Goal: Find specific page/section: Find specific page/section

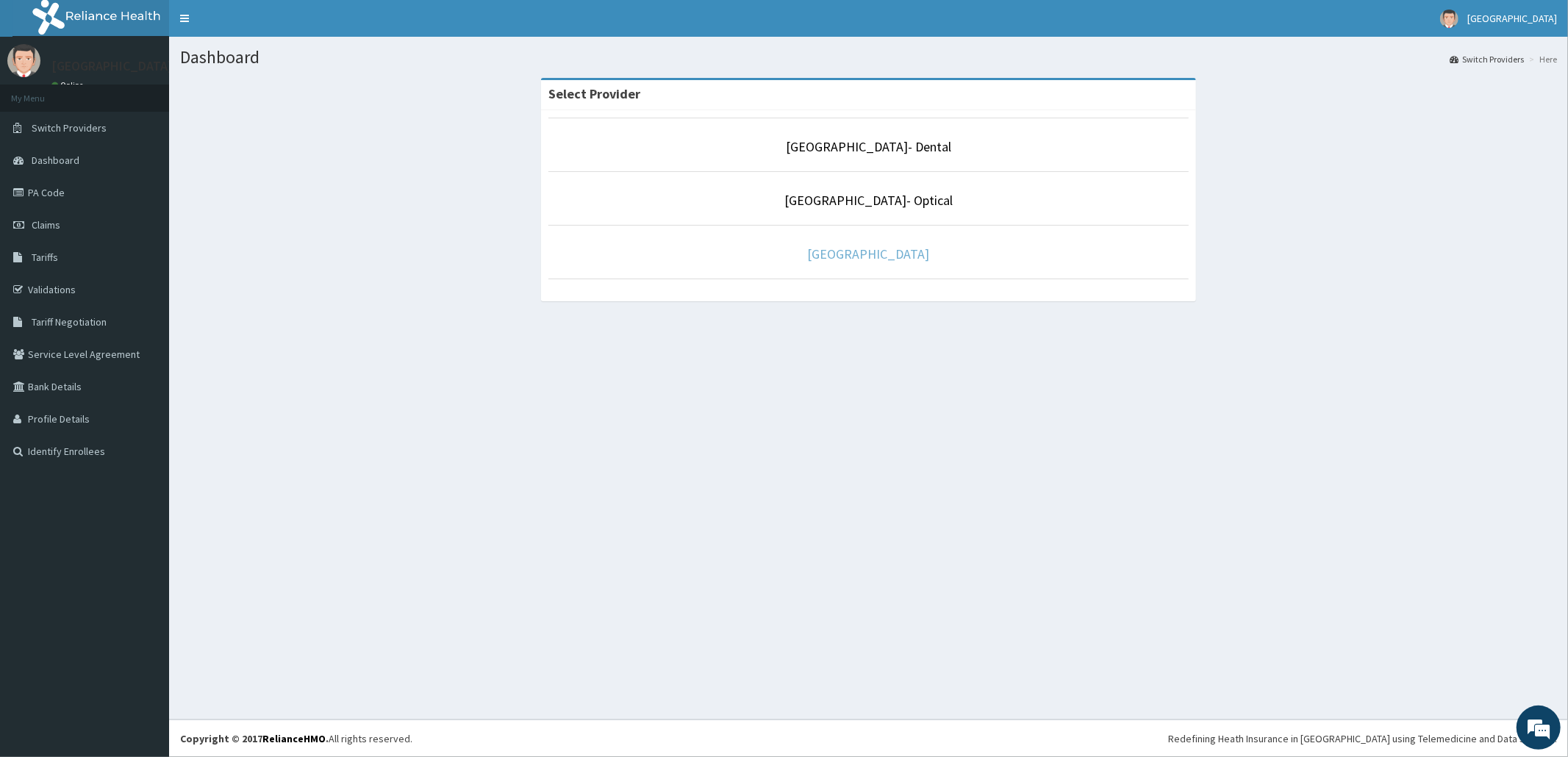
click at [859, 256] on link "[GEOGRAPHIC_DATA]" at bounding box center [868, 254] width 122 height 17
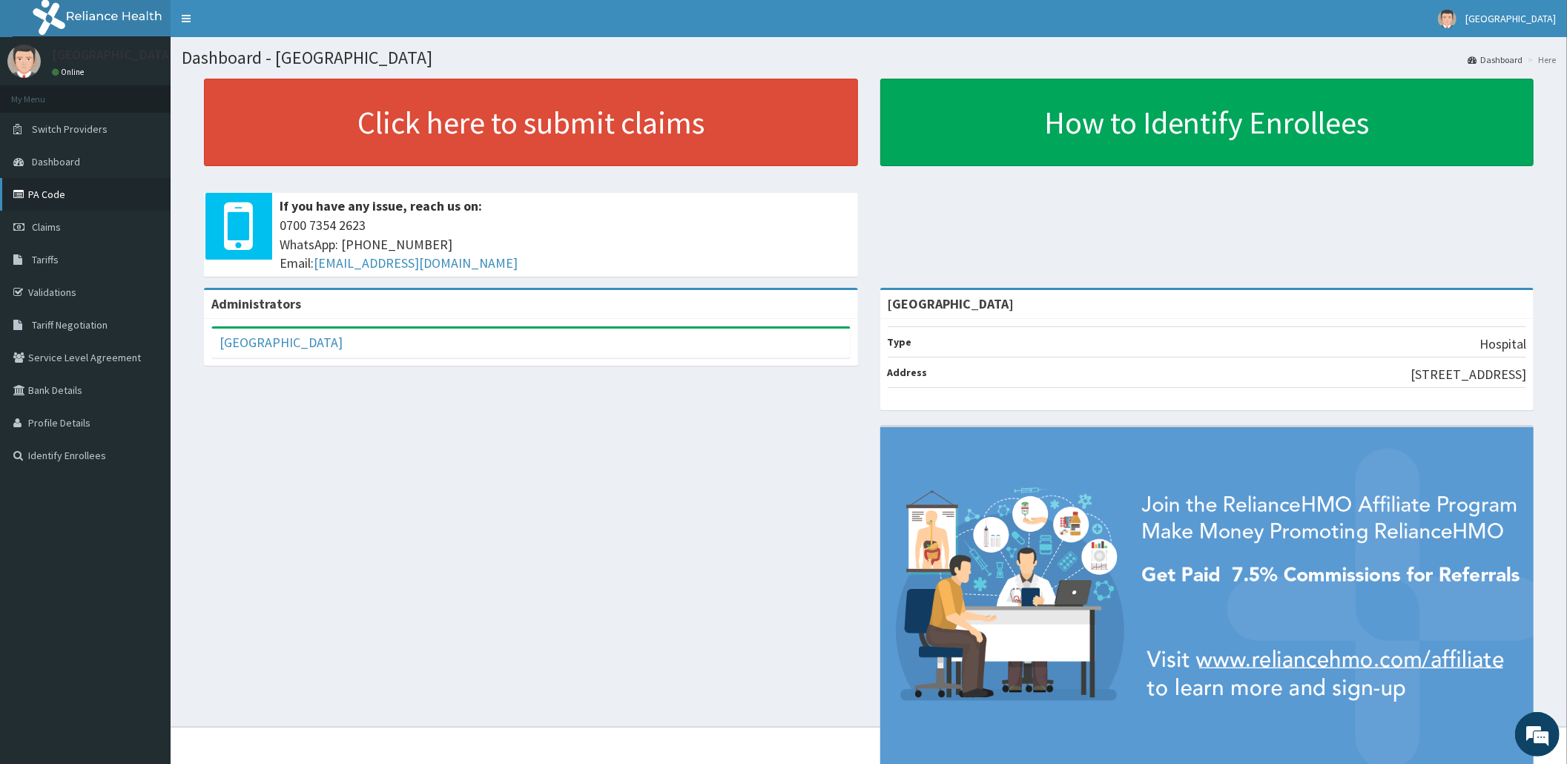
click at [65, 191] on link "PA Code" at bounding box center [85, 194] width 171 height 33
